Goal: Check status

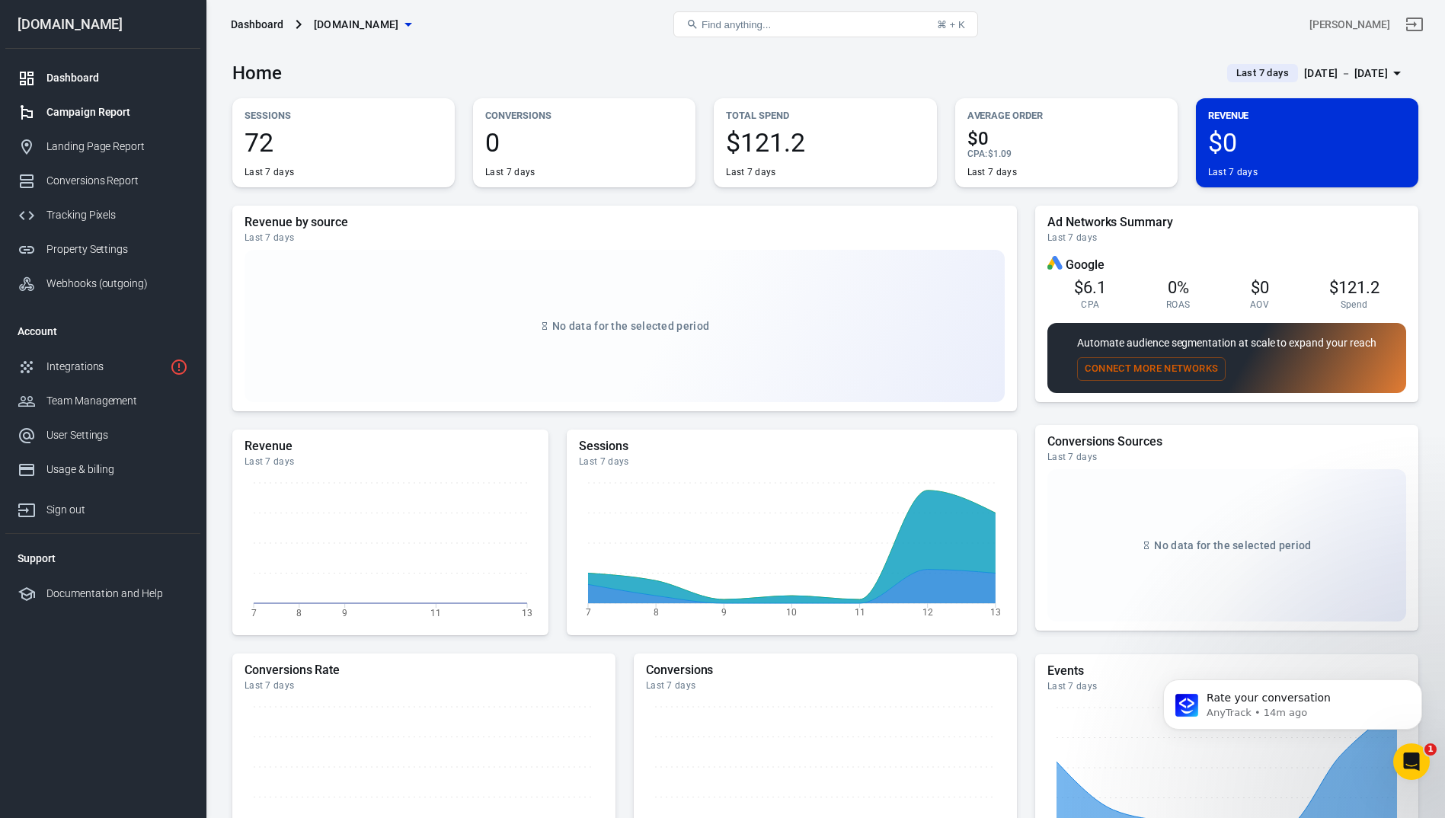
click at [107, 117] on div "Campaign Report" at bounding box center [117, 112] width 142 height 16
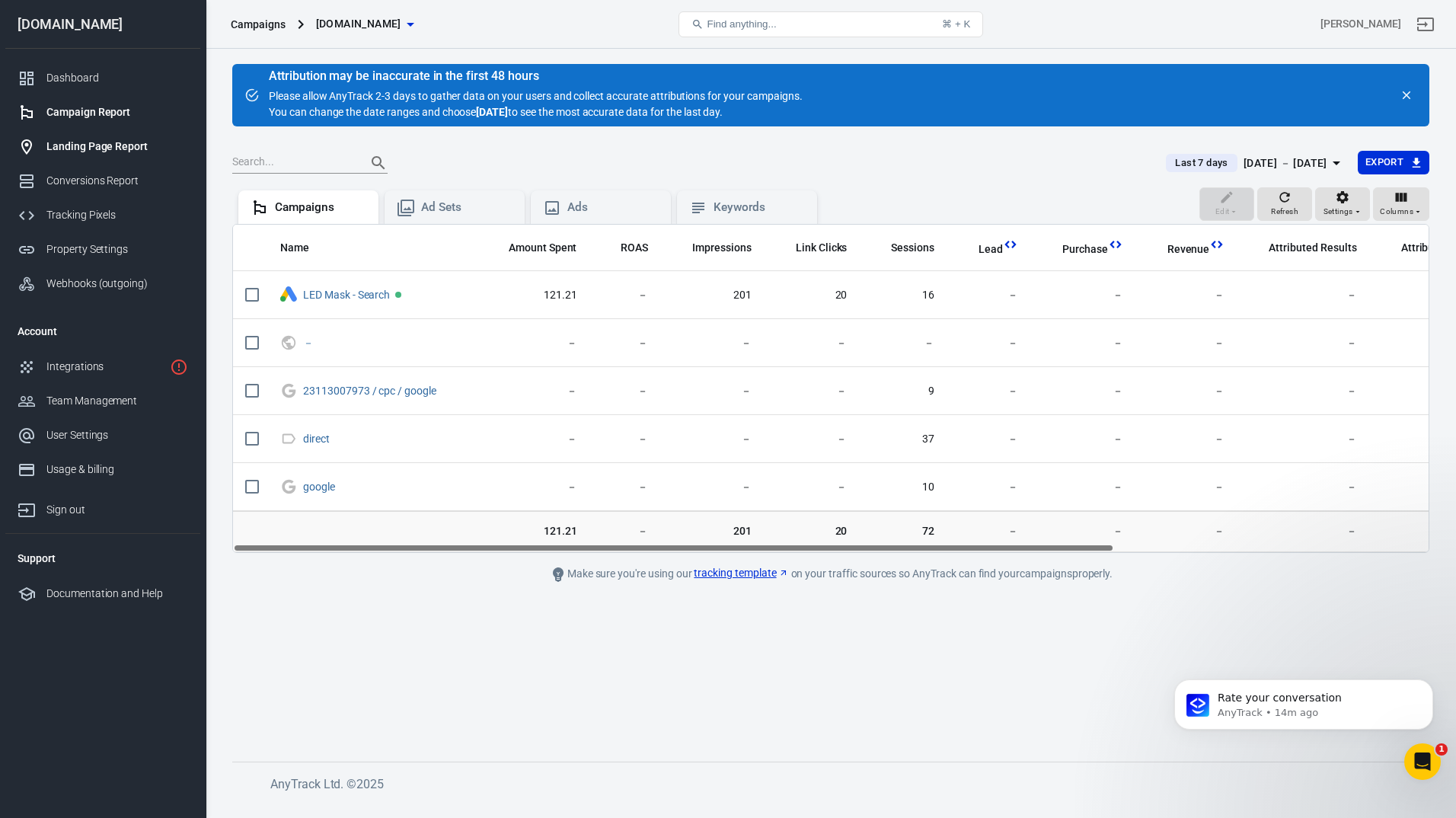
click at [80, 142] on div "Landing Page Report" at bounding box center [117, 147] width 142 height 16
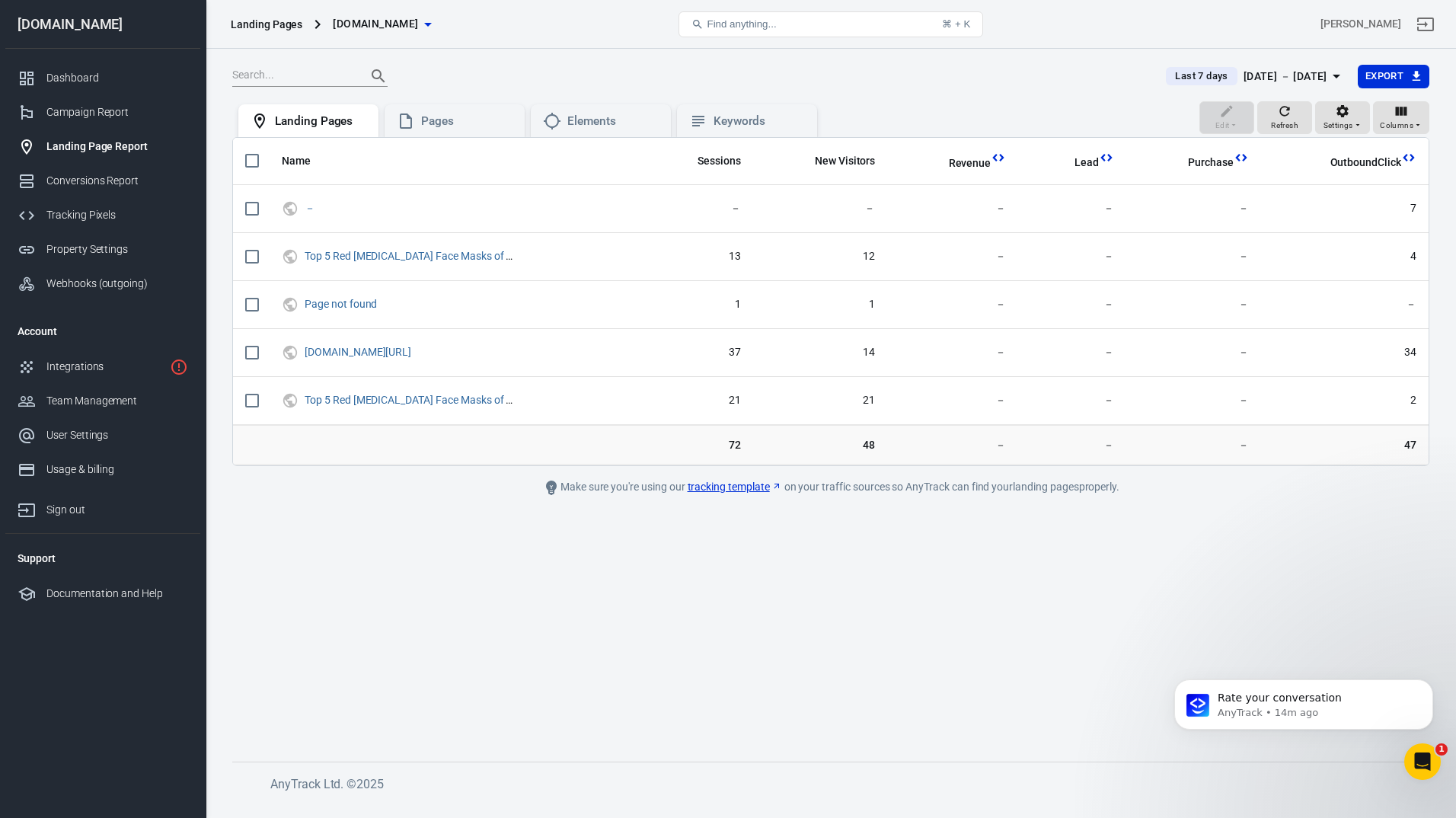
click at [1301, 69] on div "[DATE] － [DATE]" at bounding box center [1286, 76] width 84 height 19
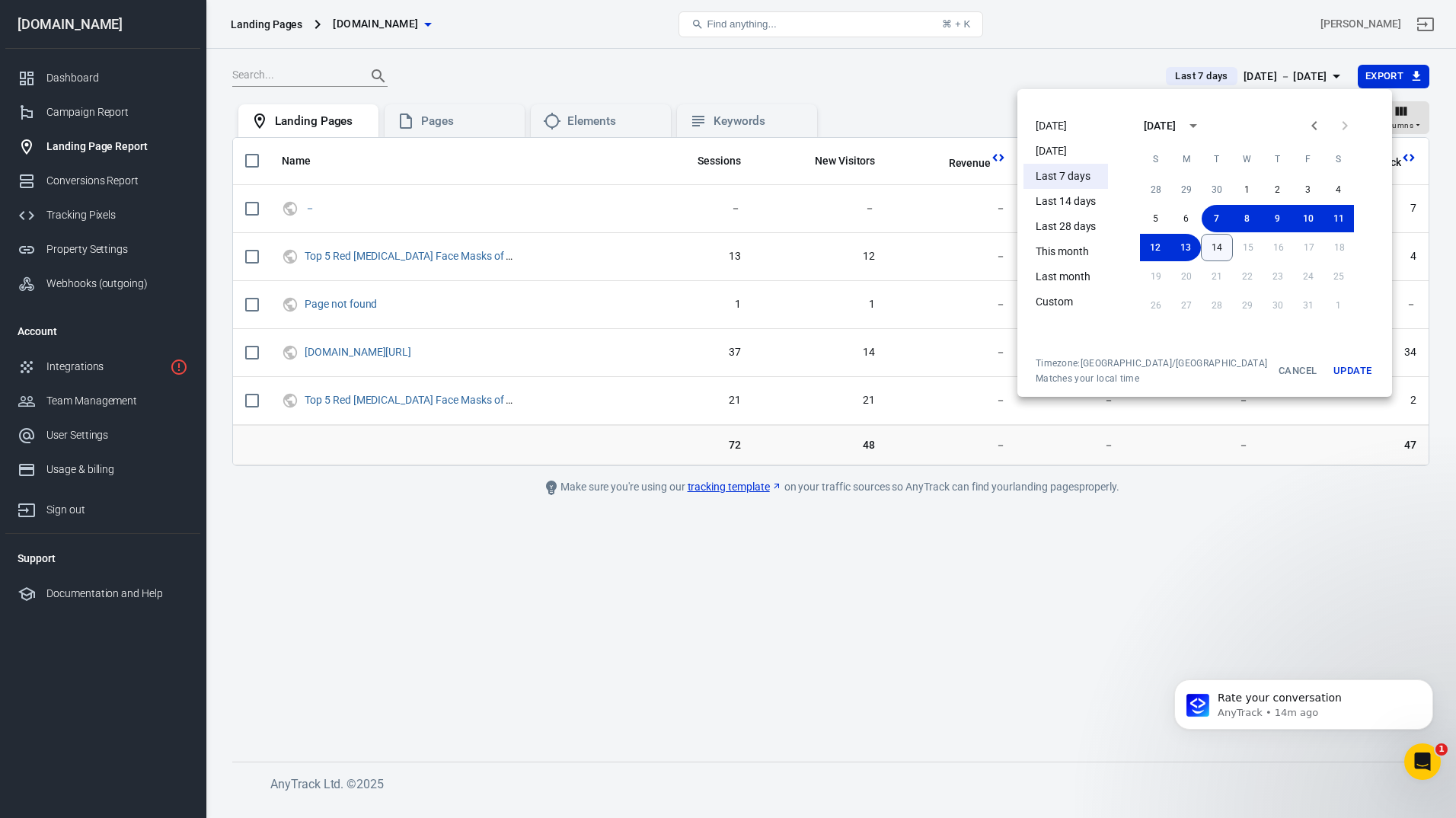
click at [1201, 254] on button "14" at bounding box center [1217, 247] width 32 height 27
click at [1328, 368] on button "Update" at bounding box center [1352, 370] width 49 height 27
